Goal: Transaction & Acquisition: Purchase product/service

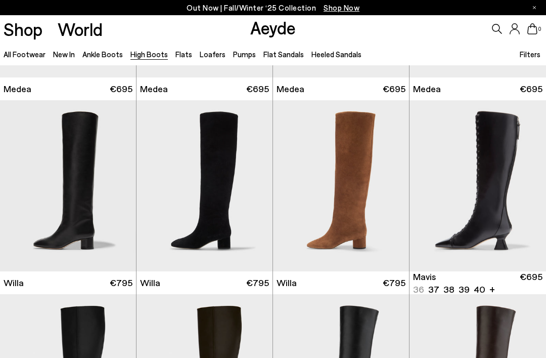
scroll to position [169, 0]
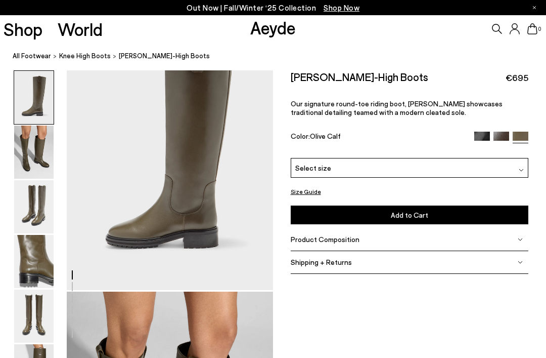
scroll to position [53, 0]
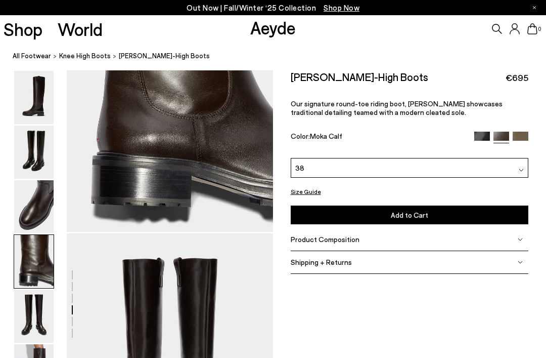
scroll to position [913, 0]
